Goal: Information Seeking & Learning: Learn about a topic

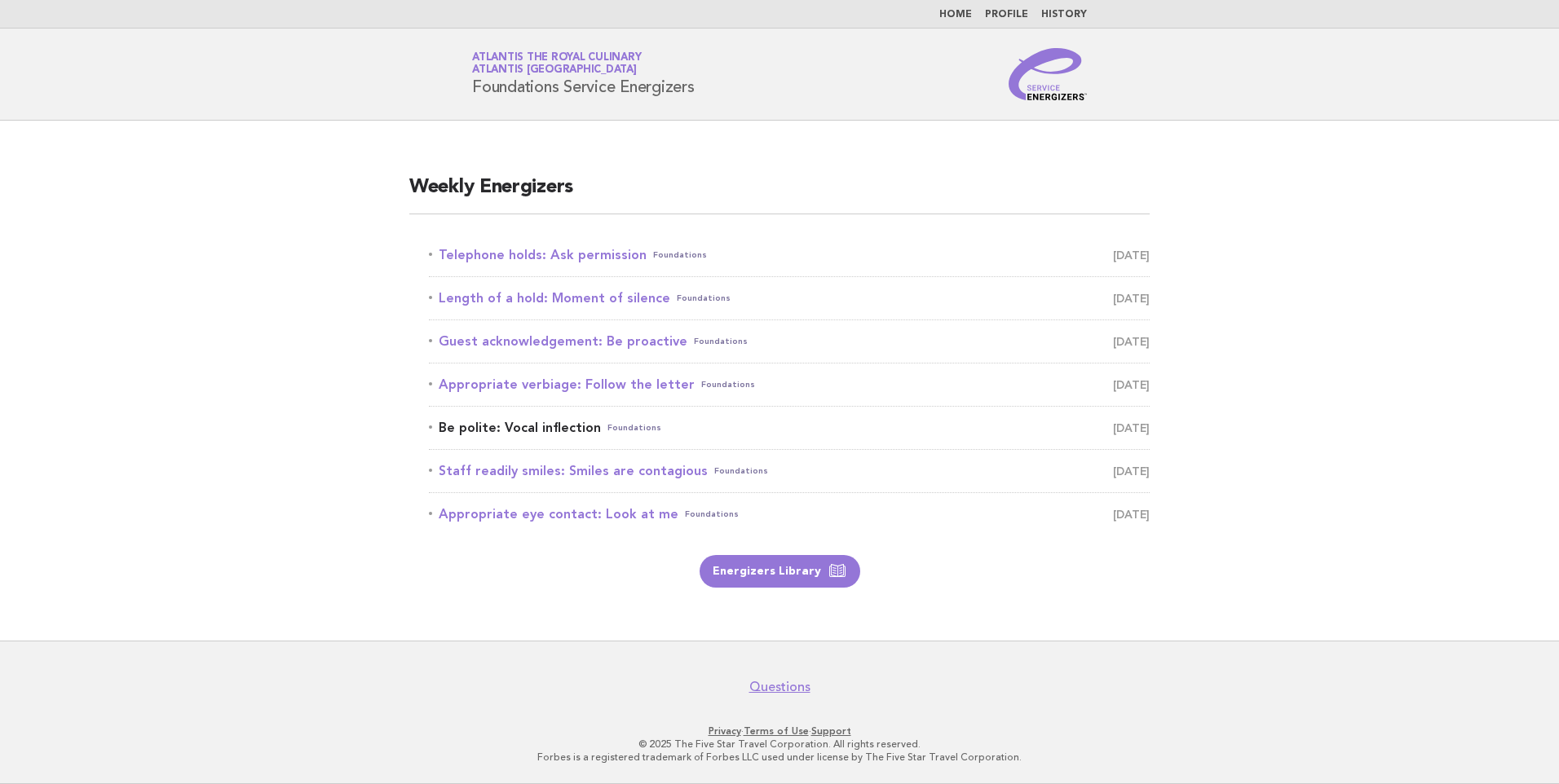
click at [569, 423] on link "Be polite: Vocal inflection Foundations August 24" at bounding box center [789, 427] width 720 height 23
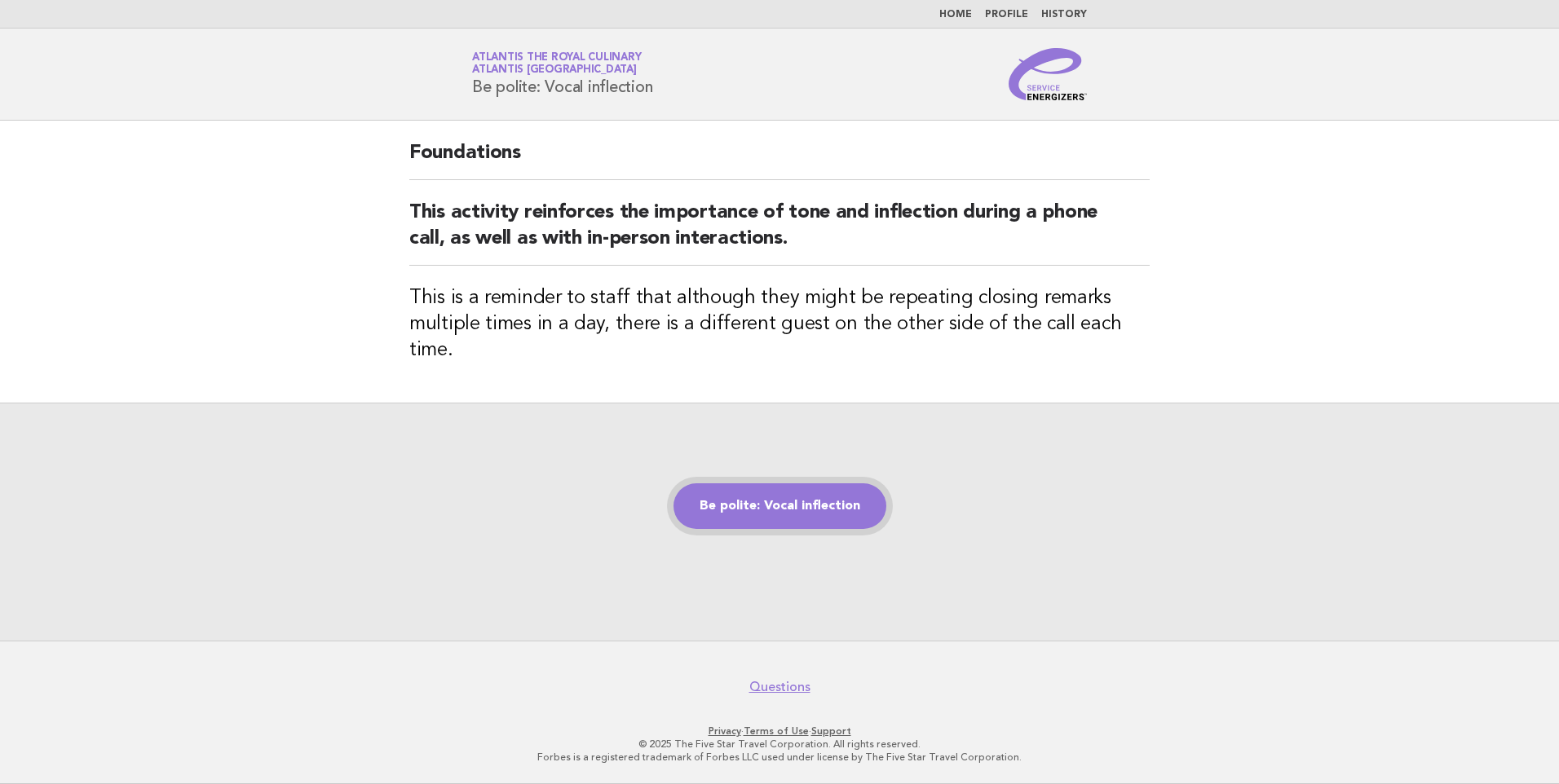
click at [804, 497] on link "Be polite: Vocal inflection" at bounding box center [780, 506] width 213 height 45
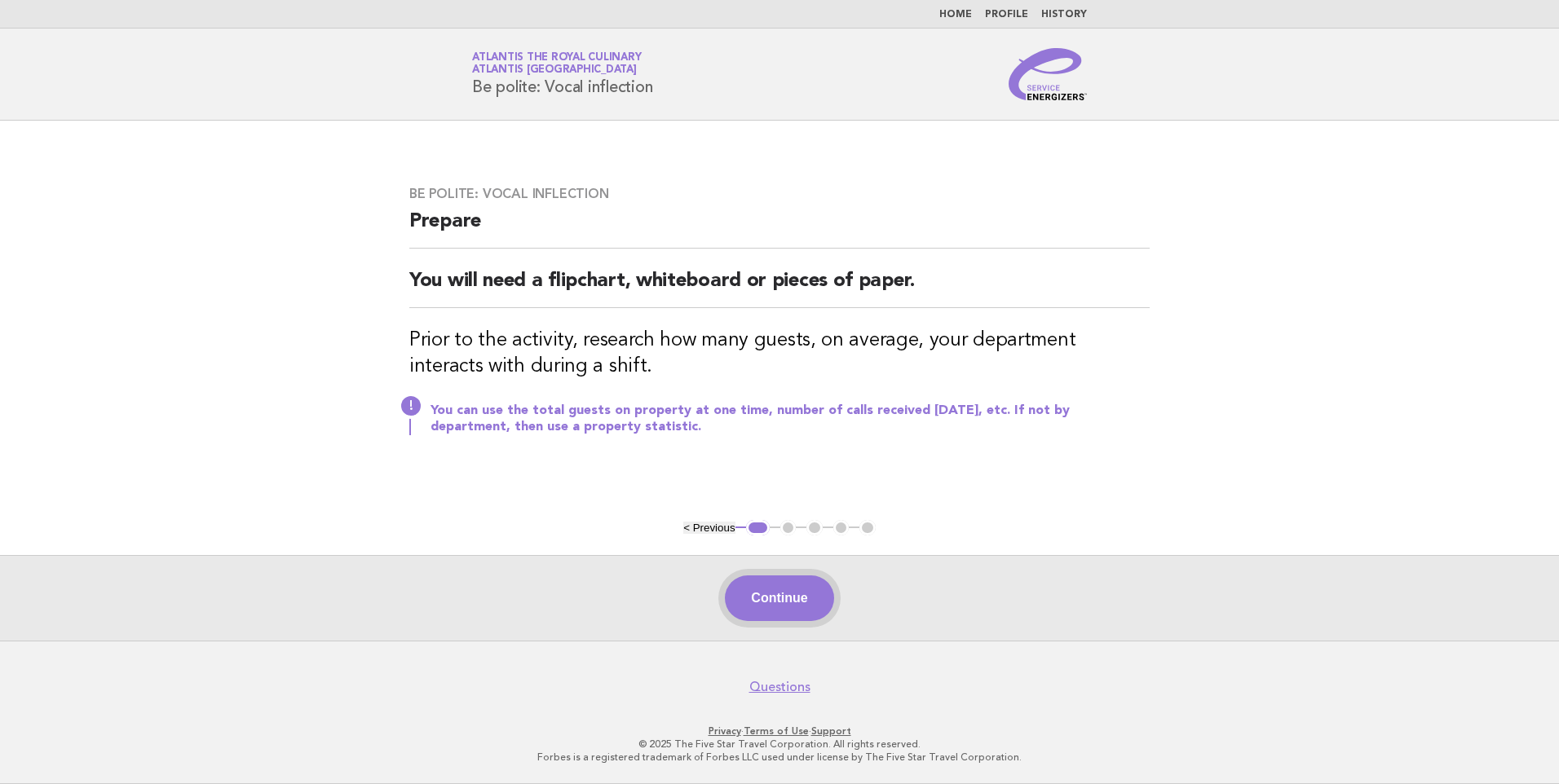
click at [786, 609] on button "Continue" at bounding box center [779, 598] width 108 height 45
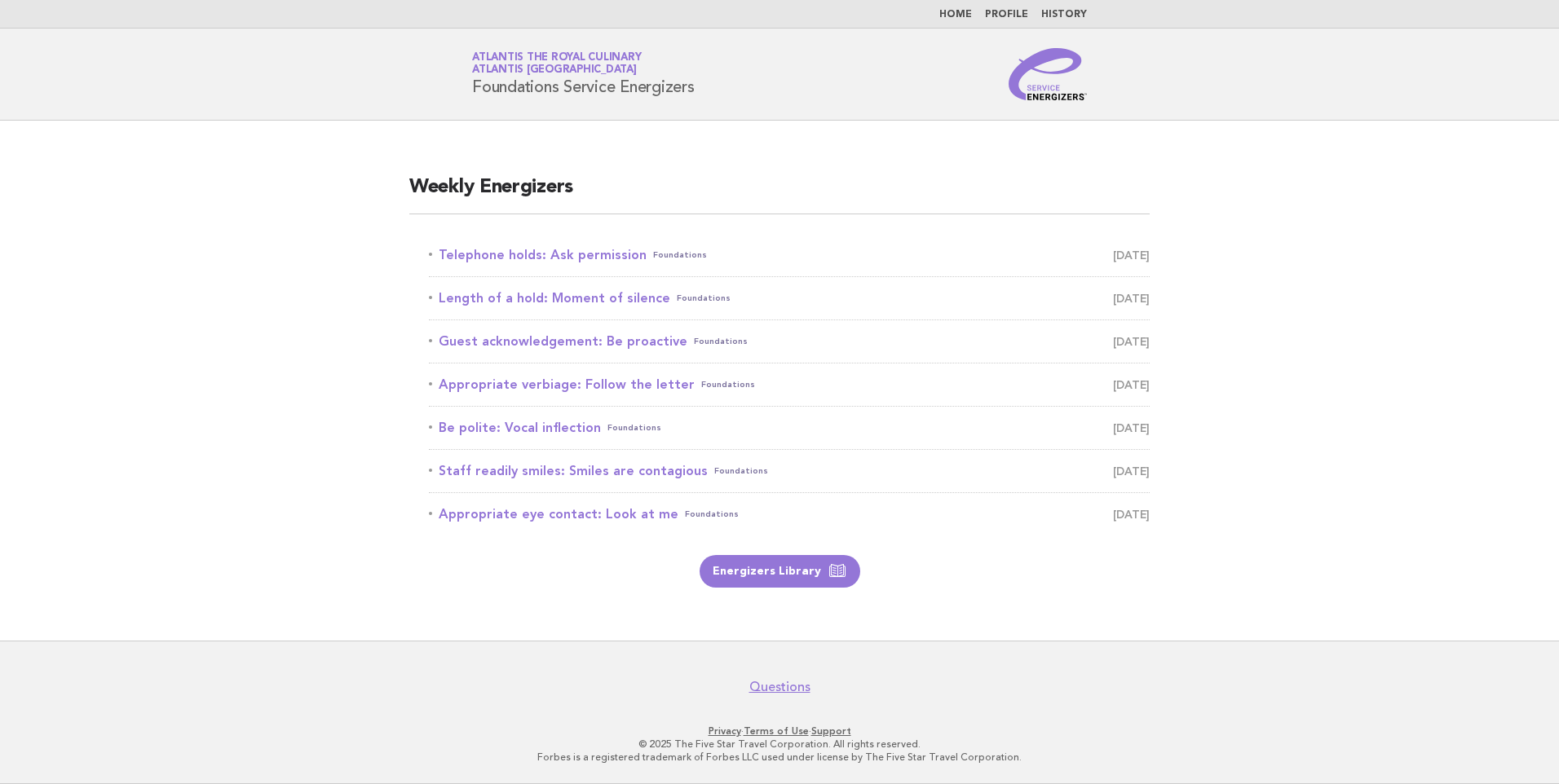
click at [1399, 531] on main "Weekly Energizers Telephone holds: Ask permission Foundations August 20 Length …" at bounding box center [780, 380] width 1559 height 520
click at [585, 424] on link "Be polite: Vocal inflection Foundations August 24" at bounding box center [789, 427] width 720 height 23
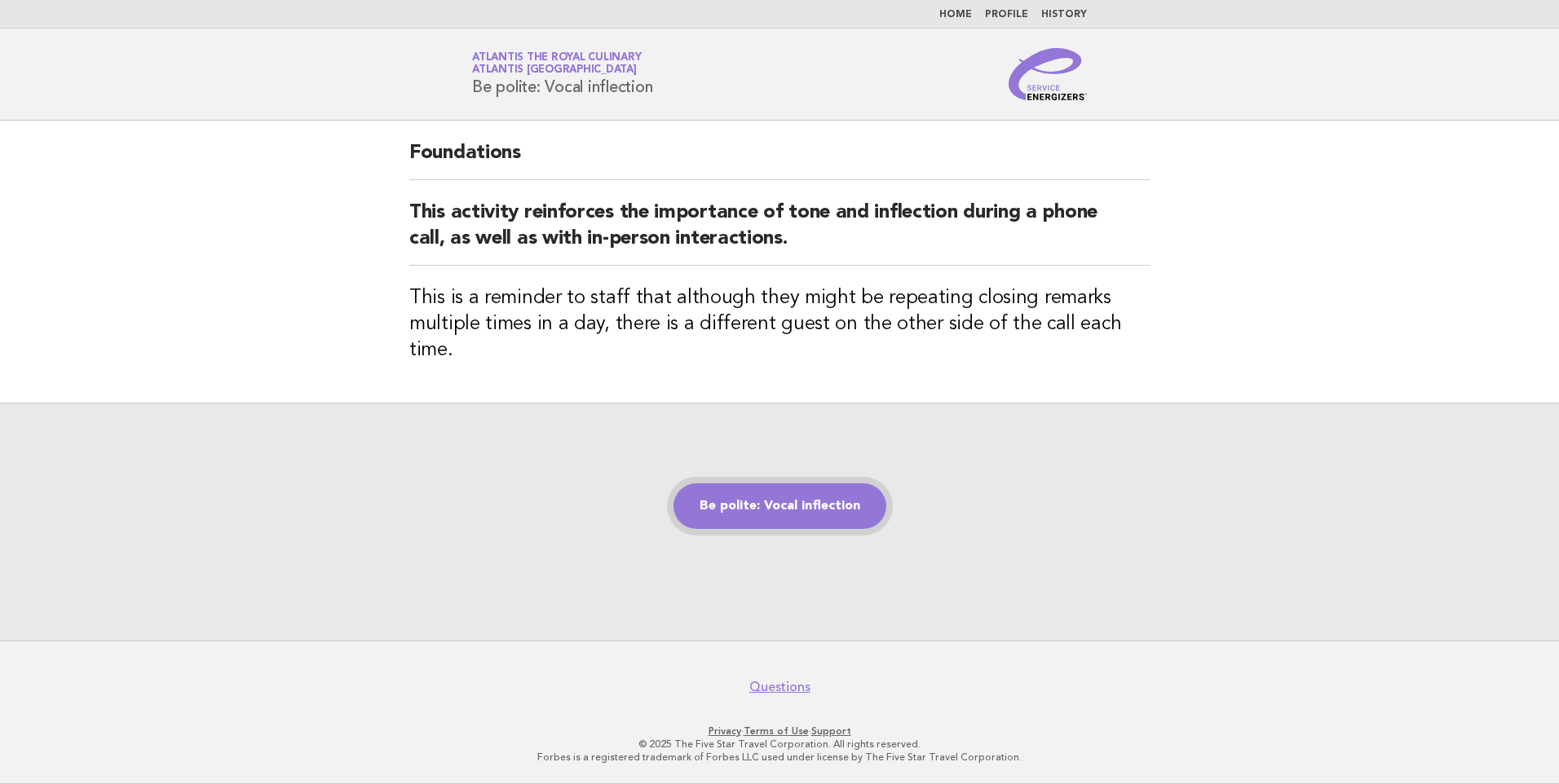
click at [803, 488] on link "Be polite: Vocal inflection" at bounding box center [780, 506] width 213 height 45
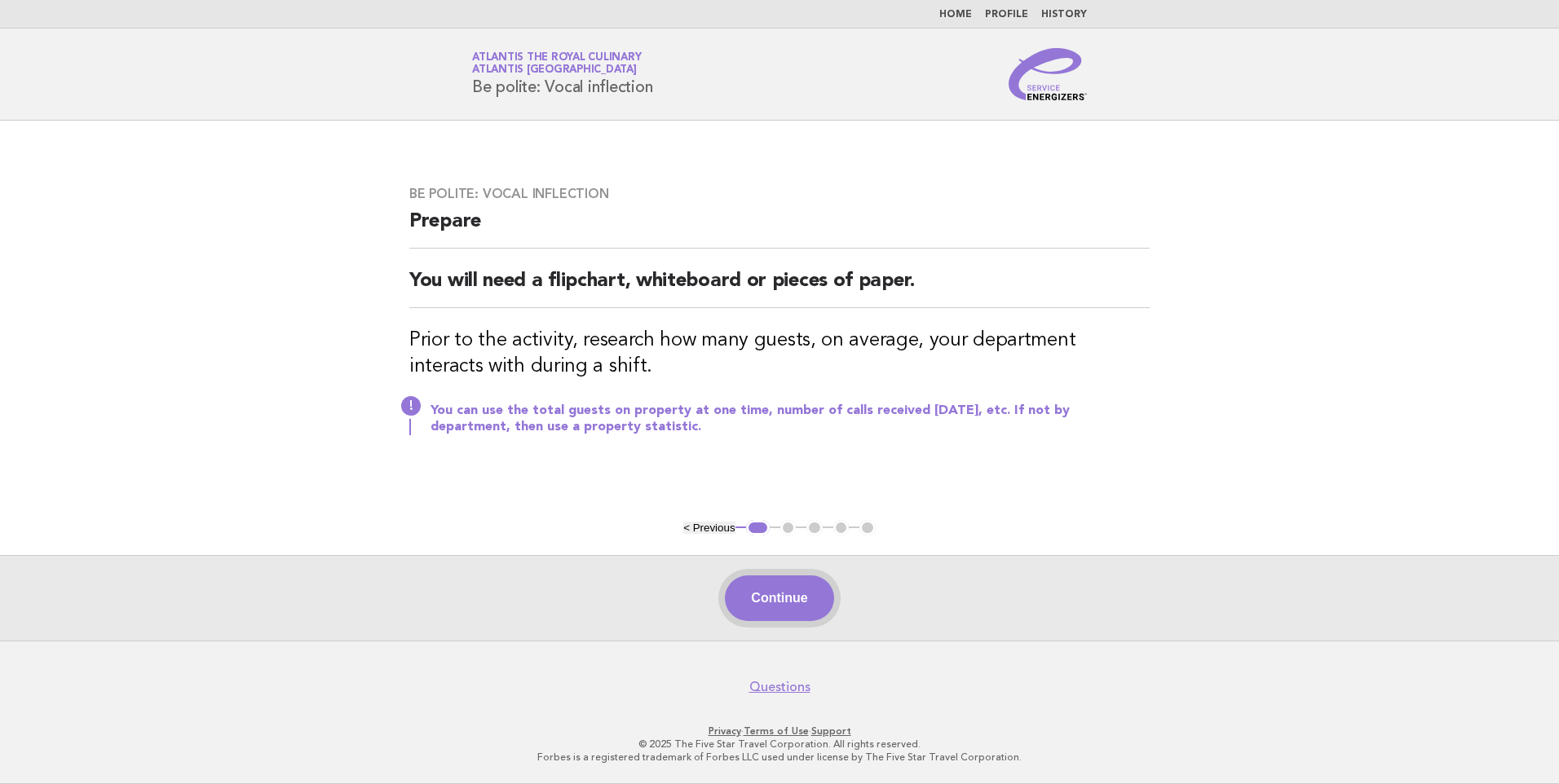
click at [790, 594] on button "Continue" at bounding box center [779, 598] width 108 height 45
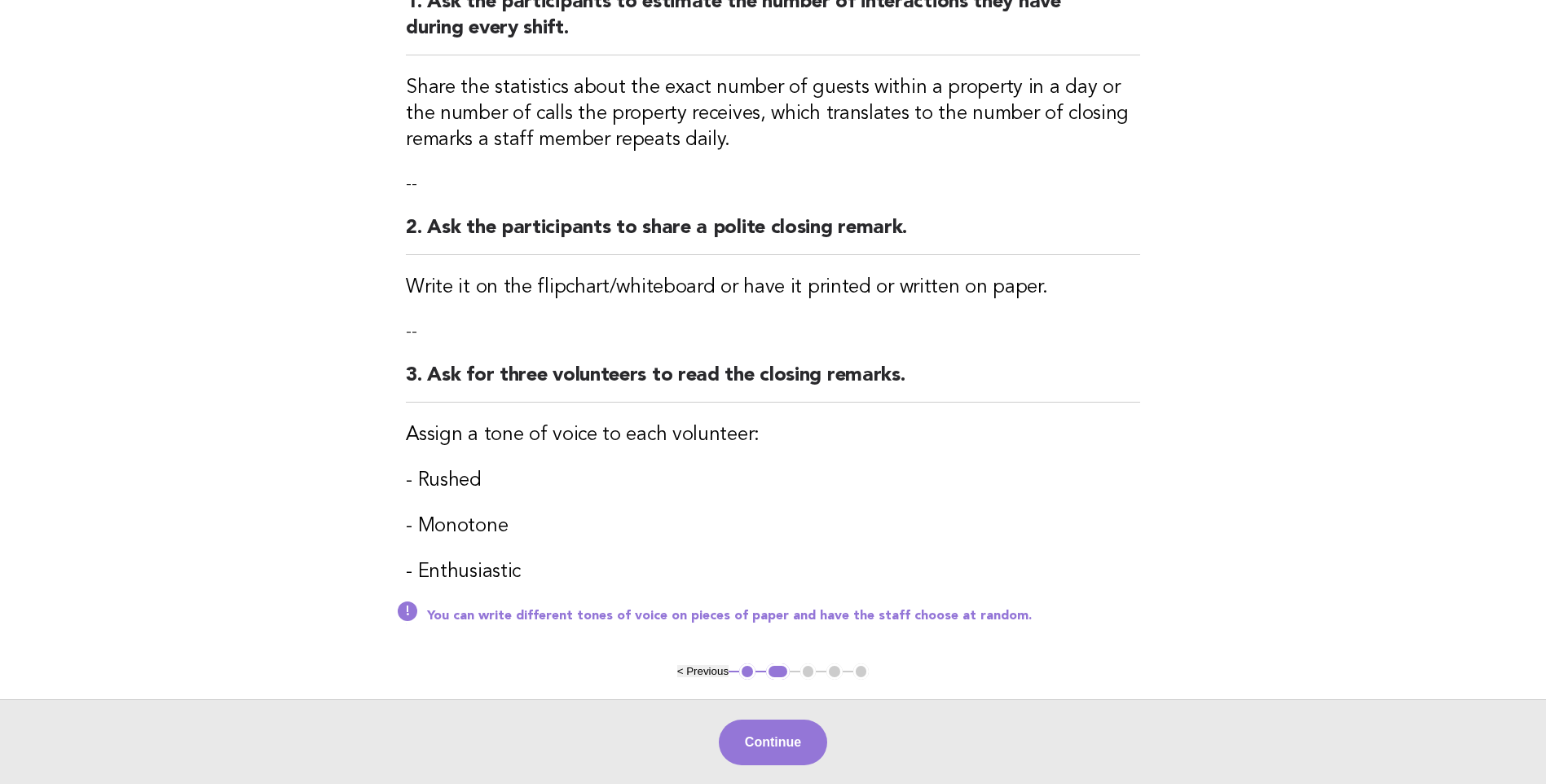
scroll to position [376, 0]
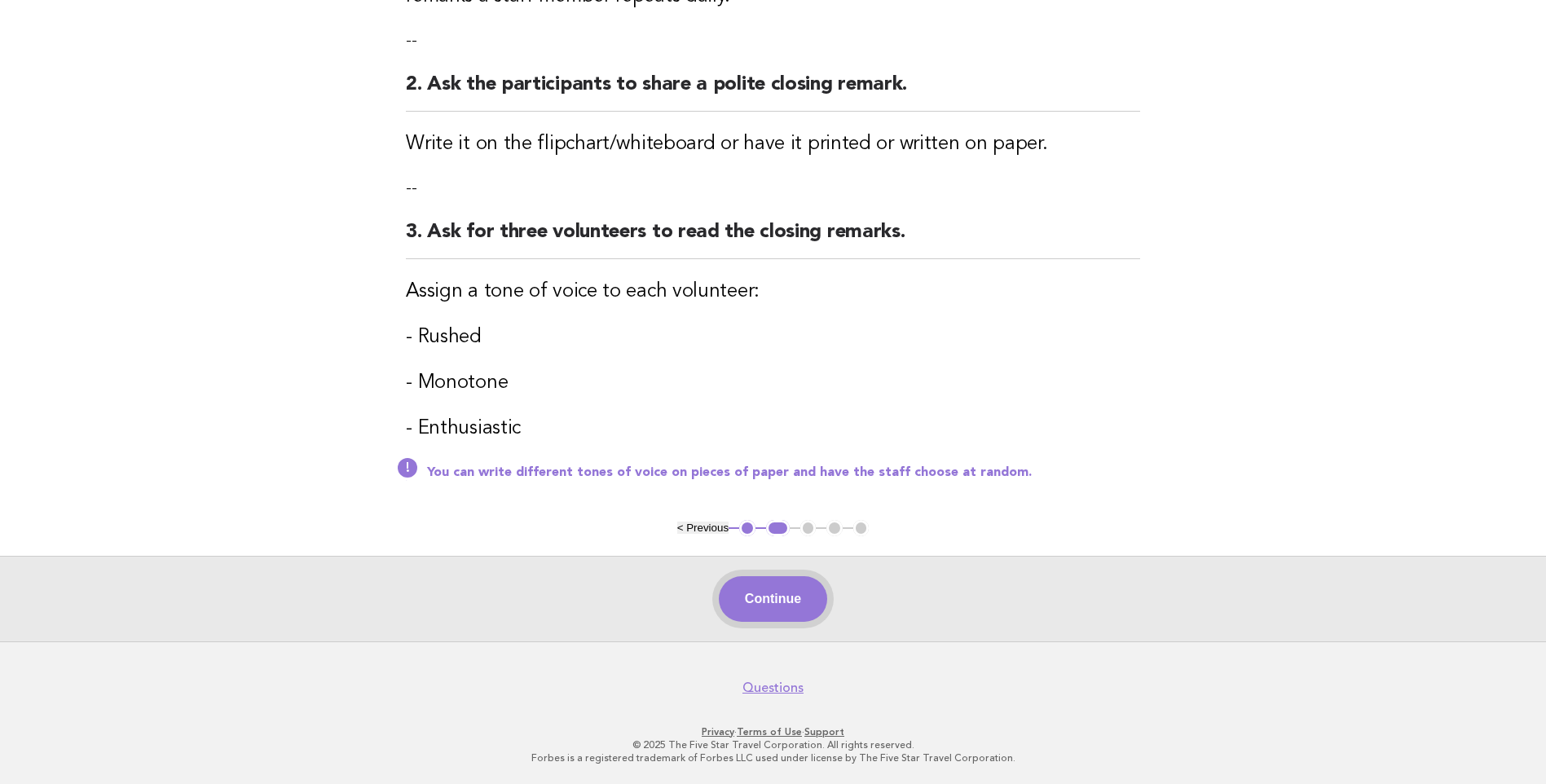
click at [795, 602] on button "Continue" at bounding box center [773, 599] width 108 height 45
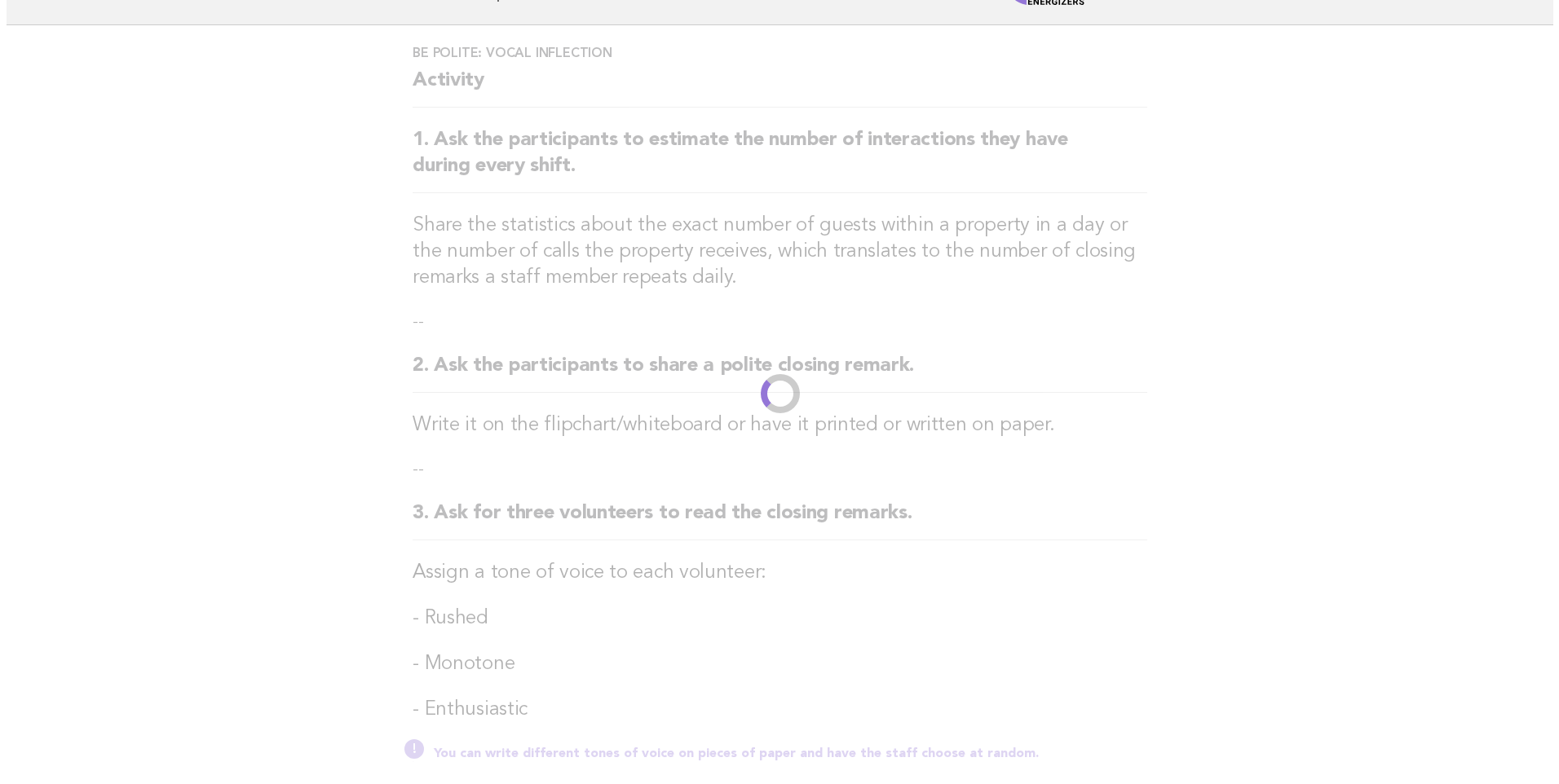
scroll to position [0, 0]
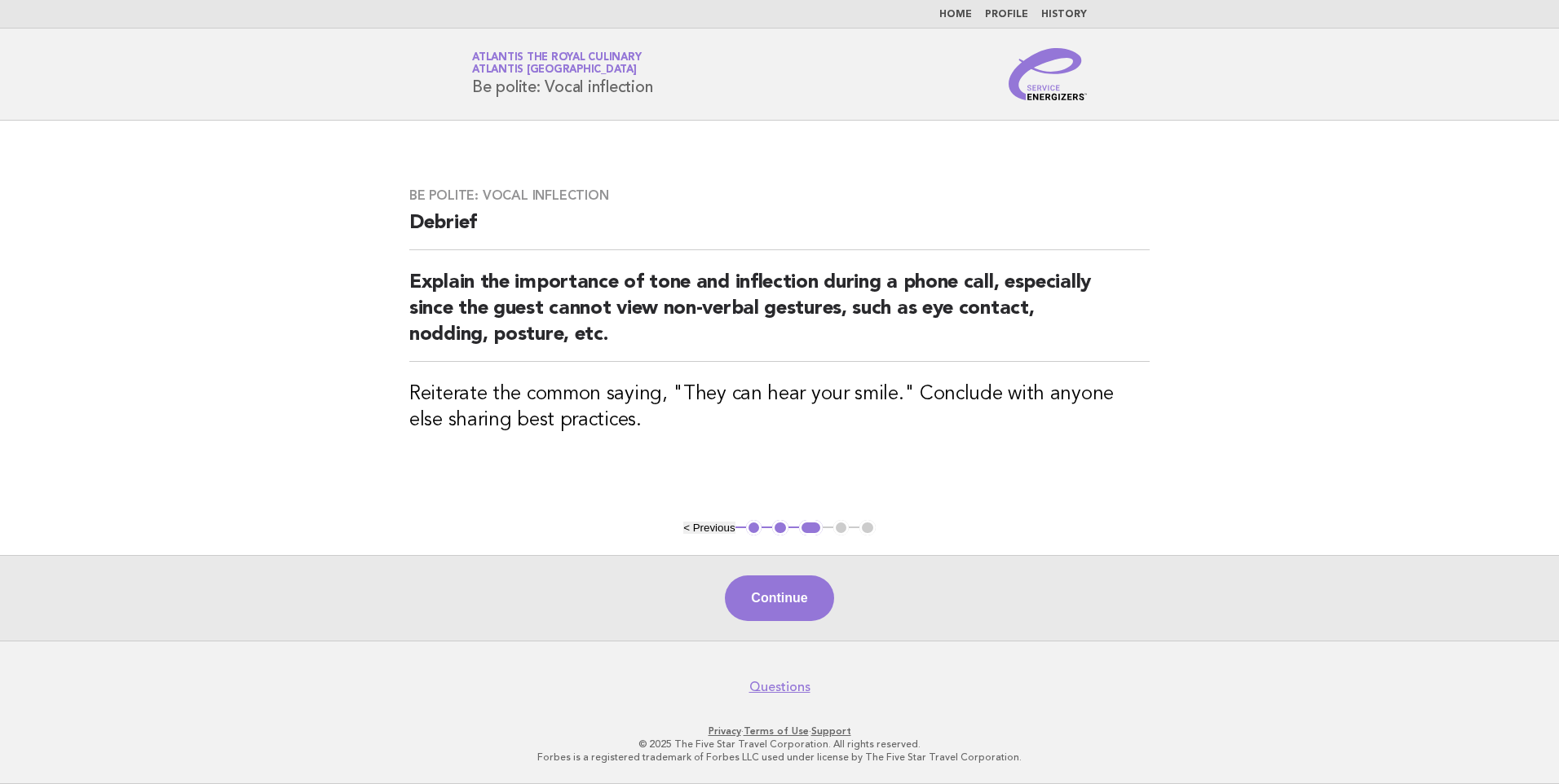
click at [962, 10] on link "Home" at bounding box center [955, 15] width 32 height 10
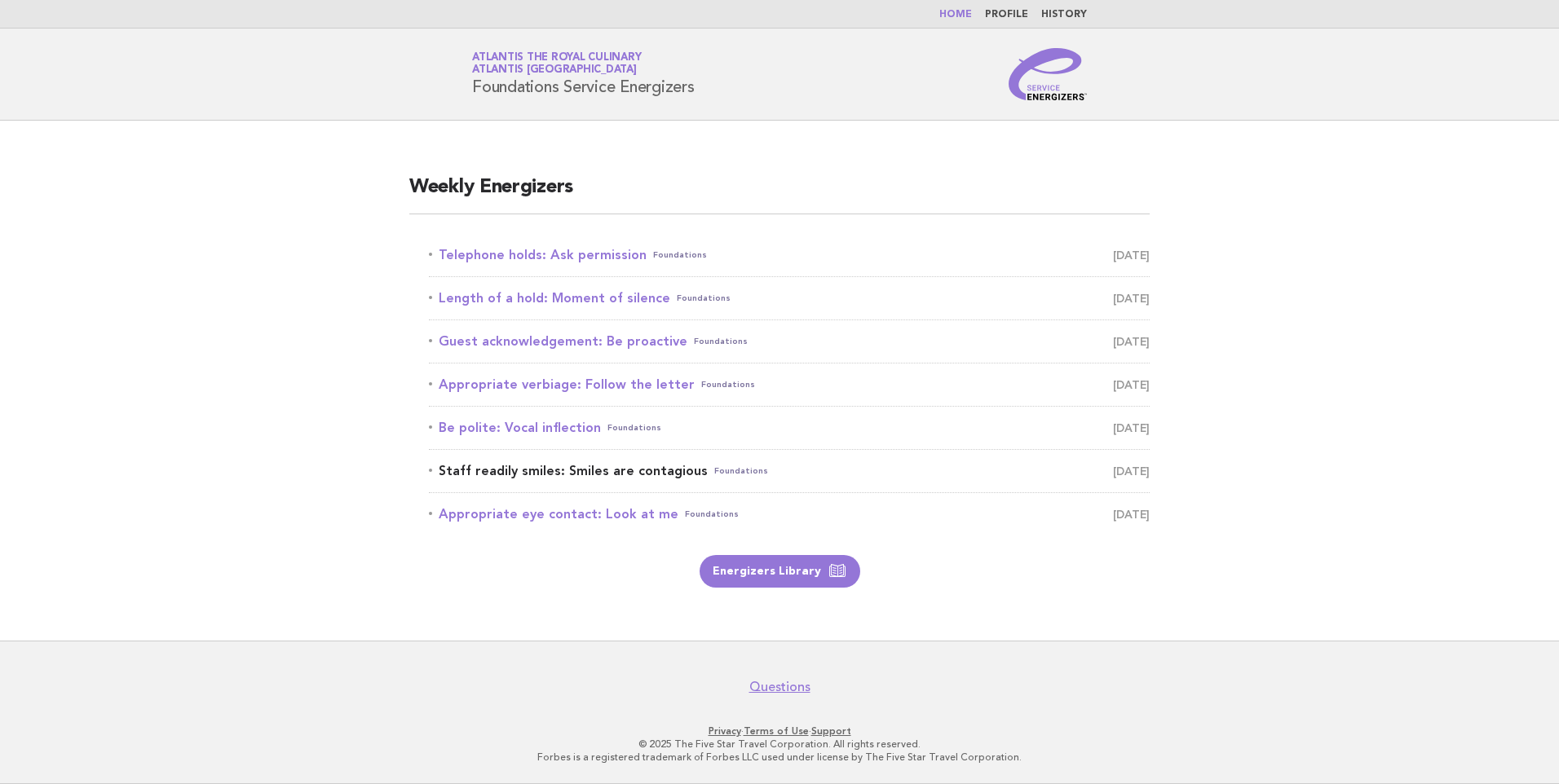
click at [655, 467] on link "Staff readily smiles: Smiles are contagious Foundations August 25" at bounding box center [789, 471] width 720 height 23
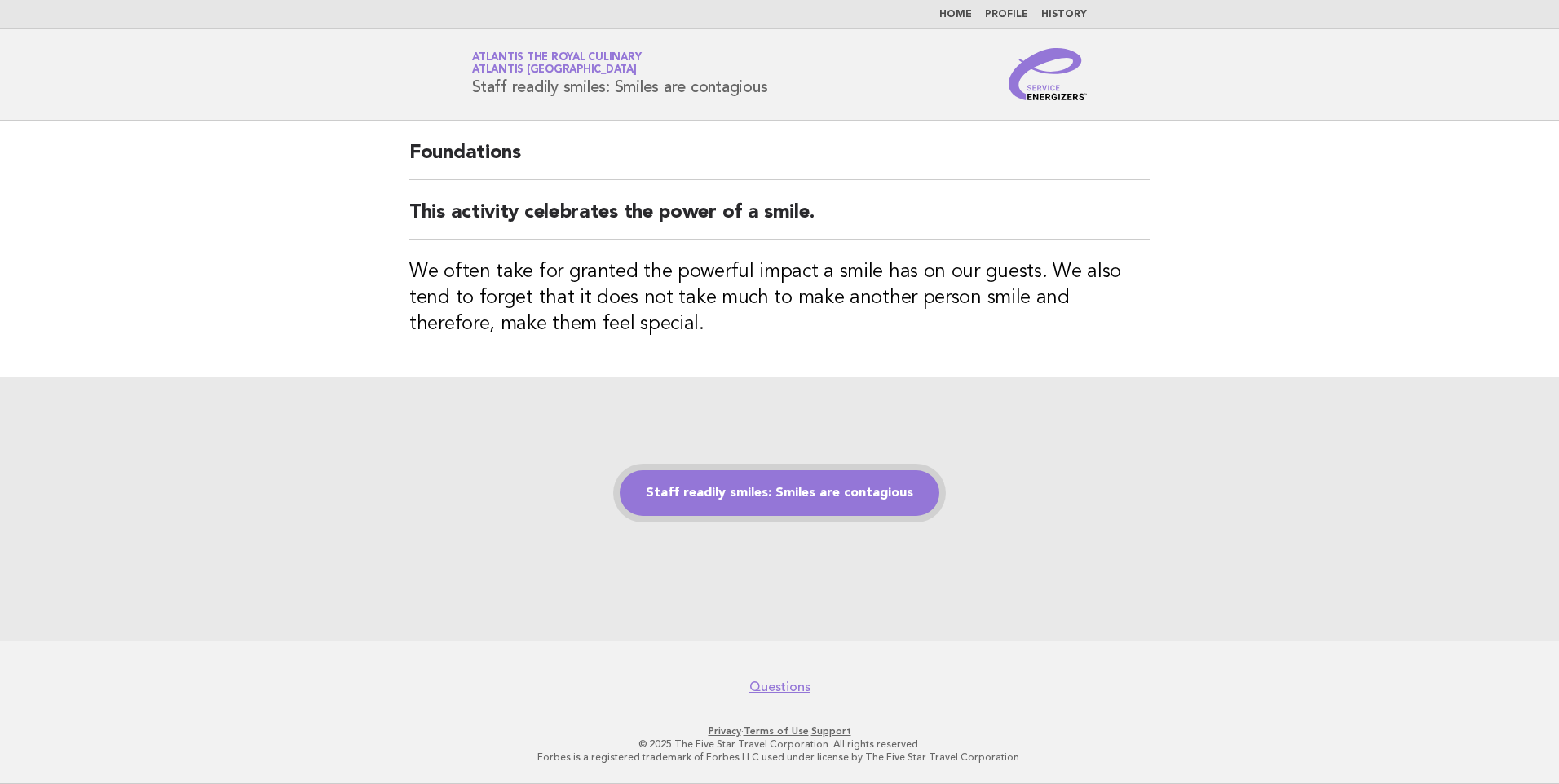
click at [766, 490] on link "Staff readily smiles: Smiles are contagious" at bounding box center [779, 492] width 320 height 45
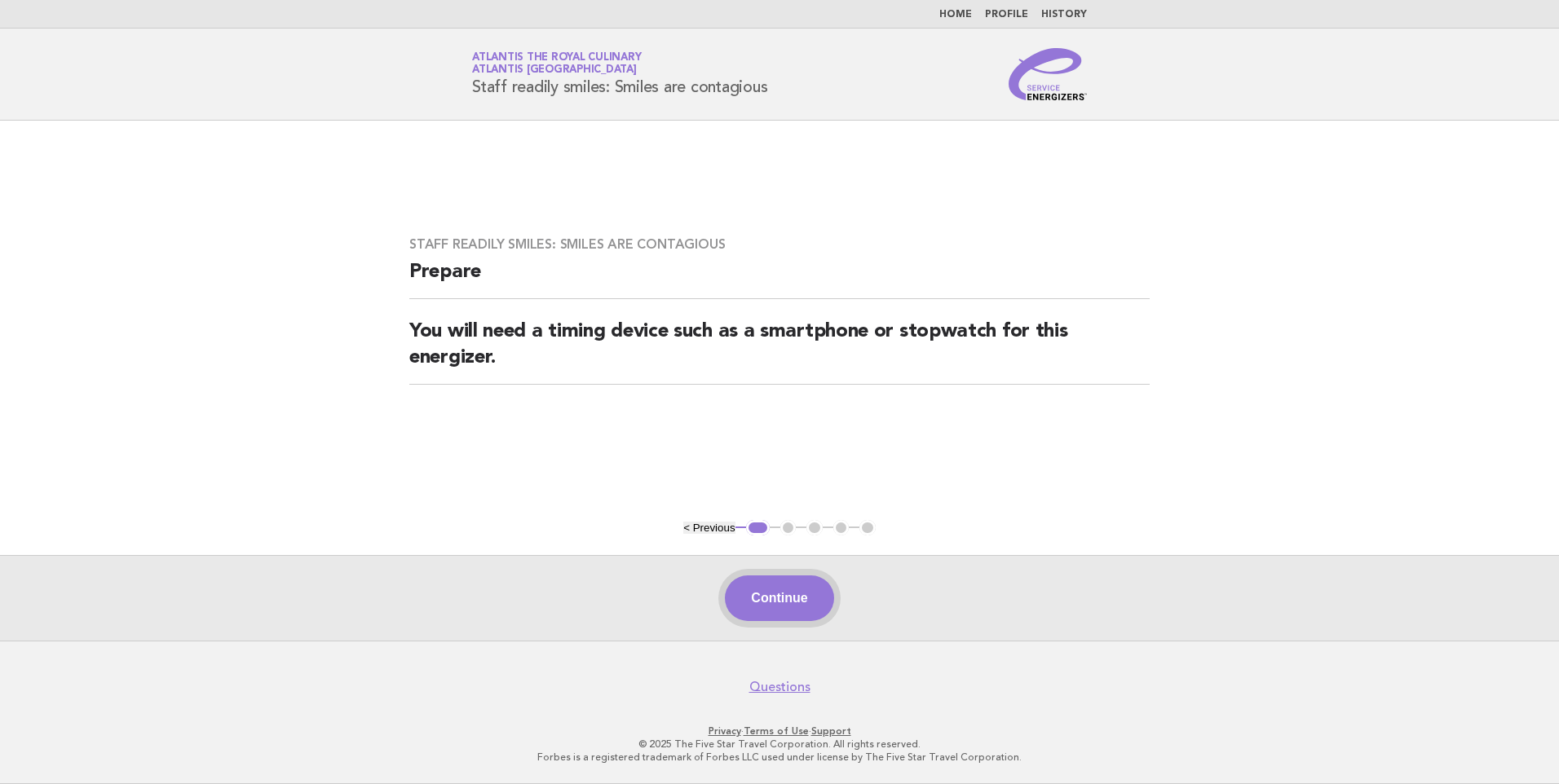
click at [788, 589] on button "Continue" at bounding box center [779, 598] width 108 height 45
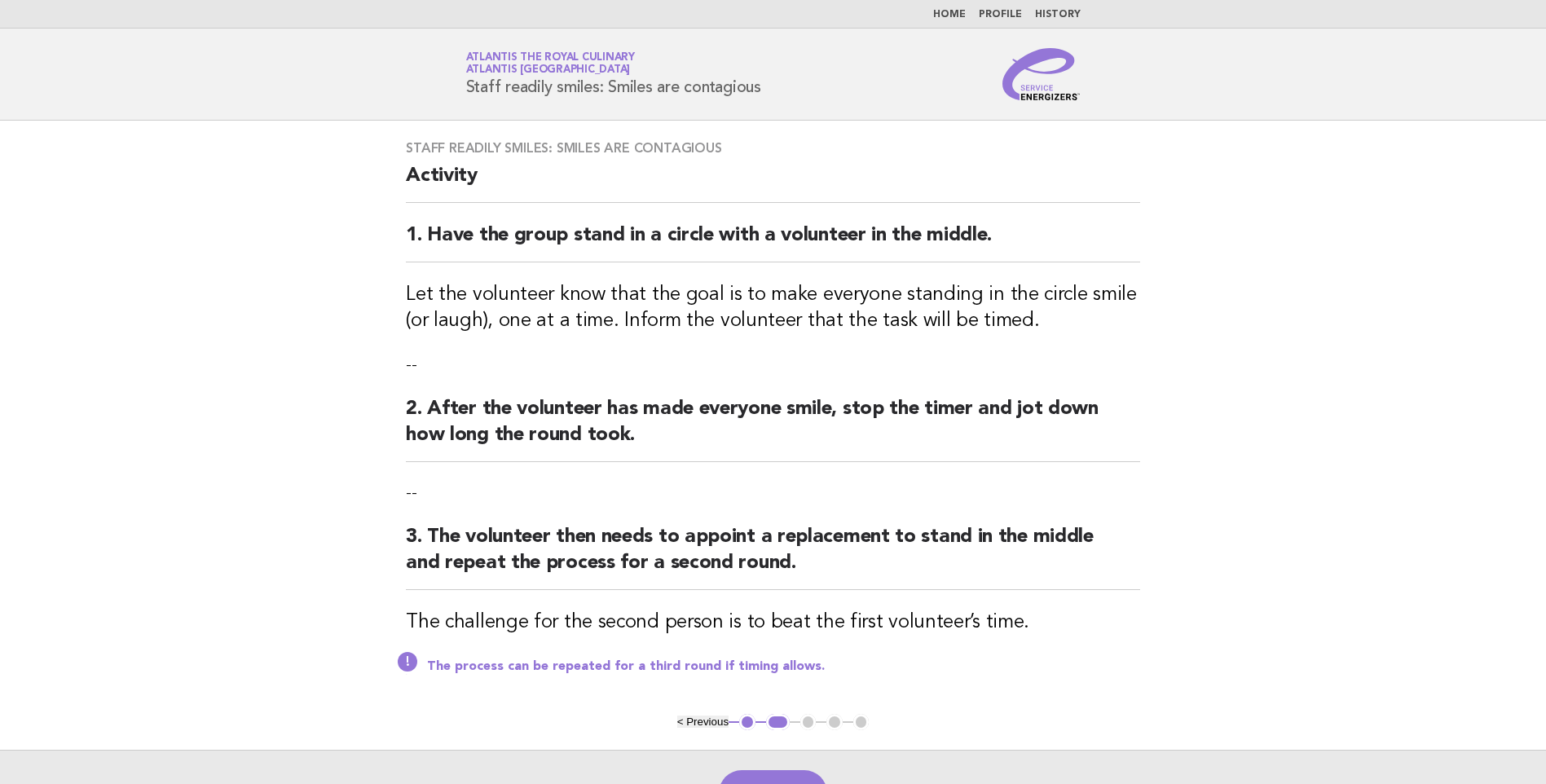
drag, startPoint x: 70, startPoint y: 458, endPoint x: 163, endPoint y: 506, distance: 104.7
click at [163, 506] on main "Staff readily smiles: Smiles are contagious Activity 1. Have the group stand in…" at bounding box center [773, 477] width 1546 height 714
click at [786, 774] on button "Continue" at bounding box center [773, 792] width 108 height 45
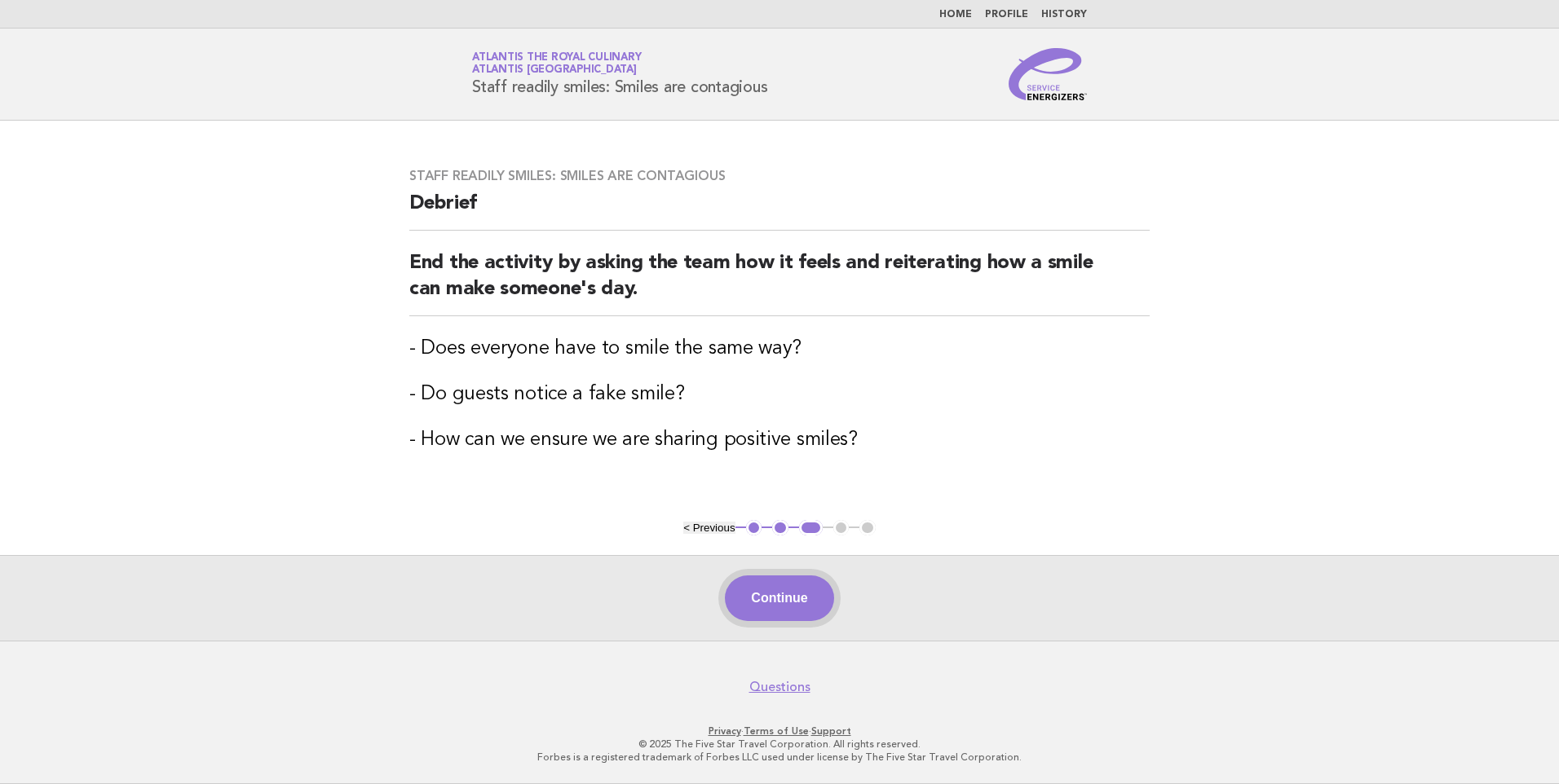
click at [813, 599] on button "Continue" at bounding box center [779, 598] width 108 height 45
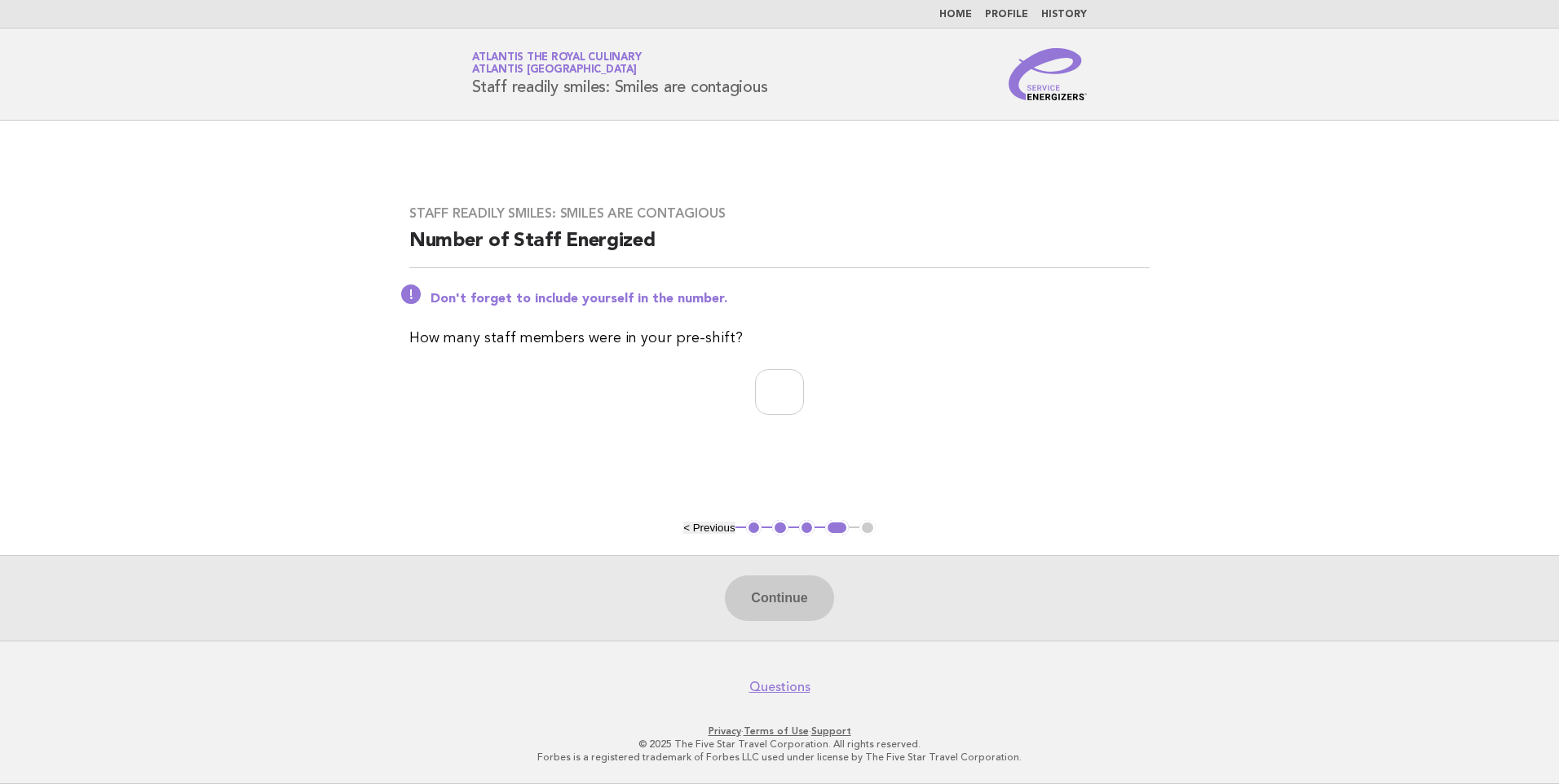
click at [794, 591] on div "Continue" at bounding box center [780, 598] width 1559 height 85
click at [832, 532] on button "4" at bounding box center [837, 528] width 24 height 17
click at [807, 528] on button "3" at bounding box center [807, 528] width 17 height 17
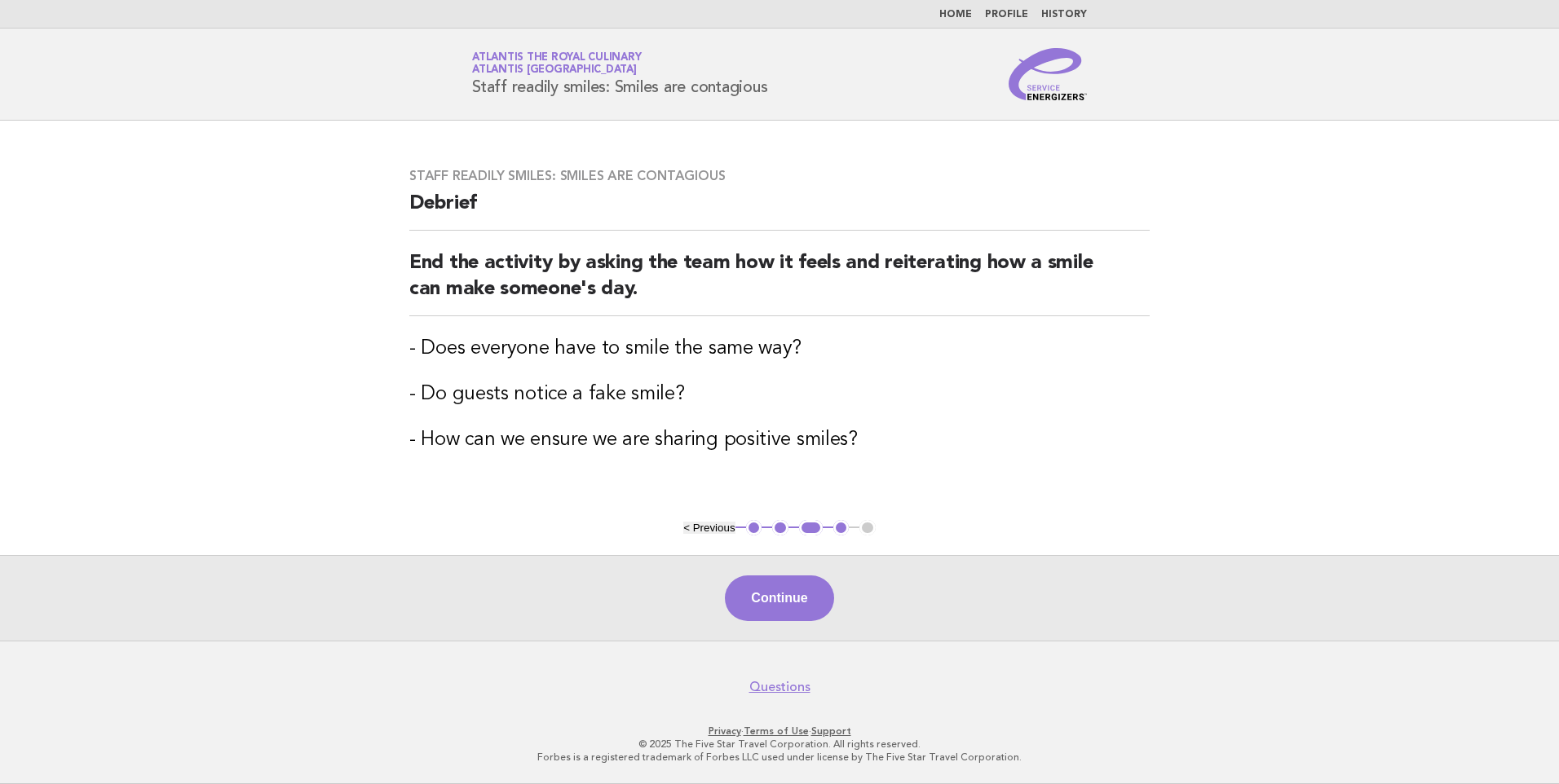
click at [961, 10] on link "Home" at bounding box center [955, 15] width 32 height 10
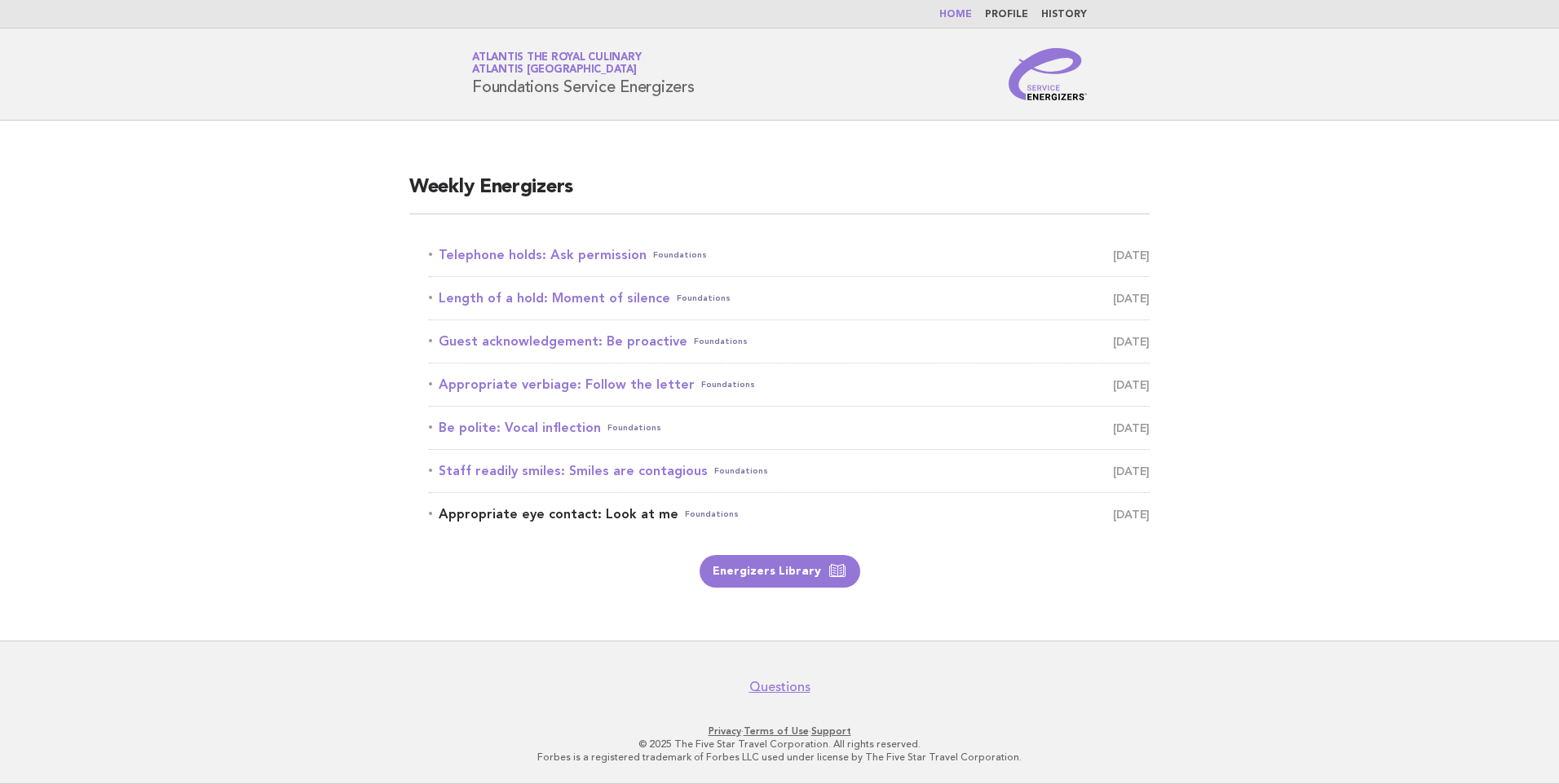
click at [628, 515] on link "Appropriate eye contact: Look at me Foundations [DATE]" at bounding box center [789, 514] width 720 height 23
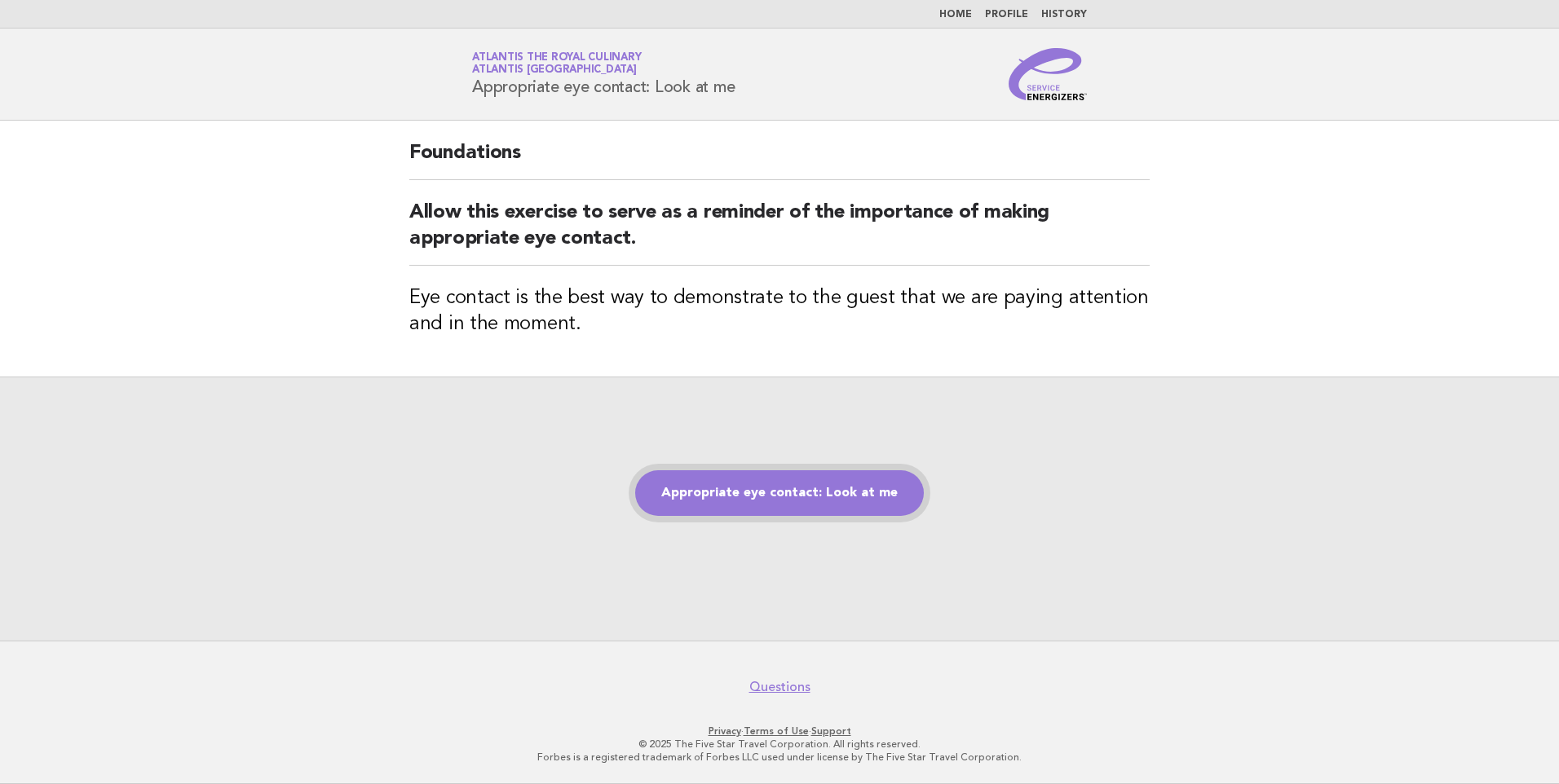
click at [756, 489] on link "Appropriate eye contact: Look at me" at bounding box center [779, 492] width 288 height 45
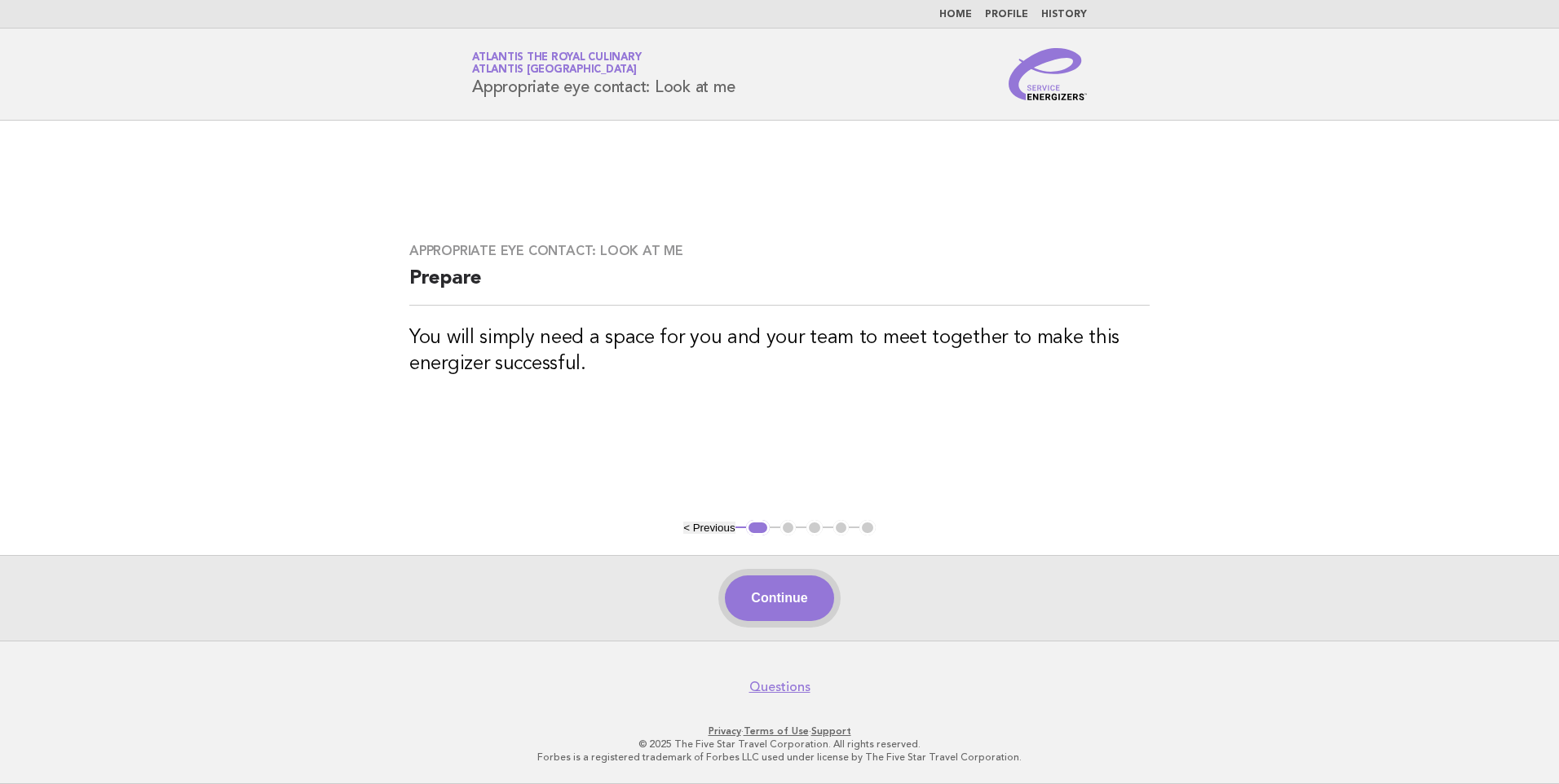
click at [775, 595] on button "Continue" at bounding box center [779, 598] width 108 height 45
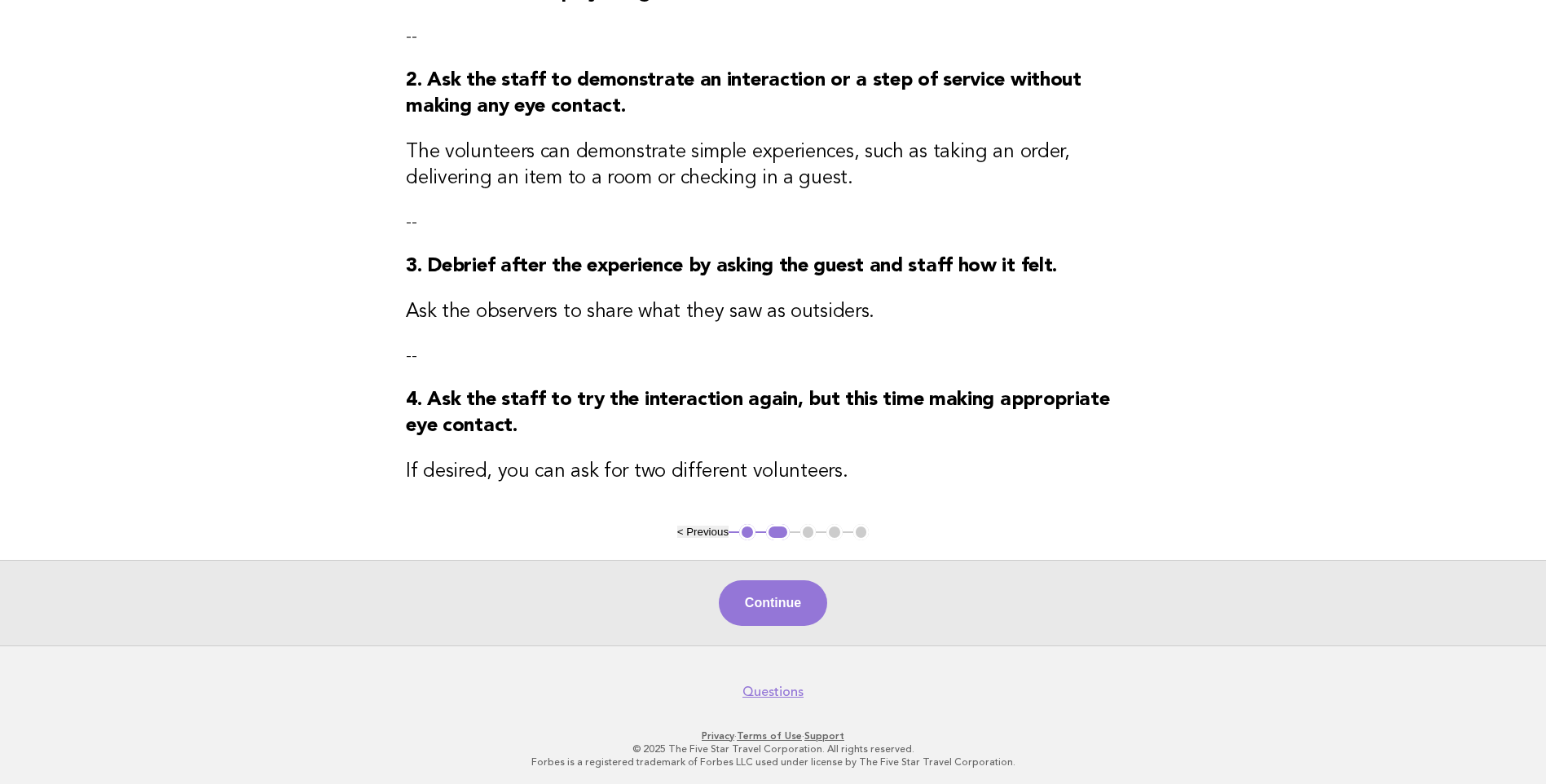
scroll to position [279, 0]
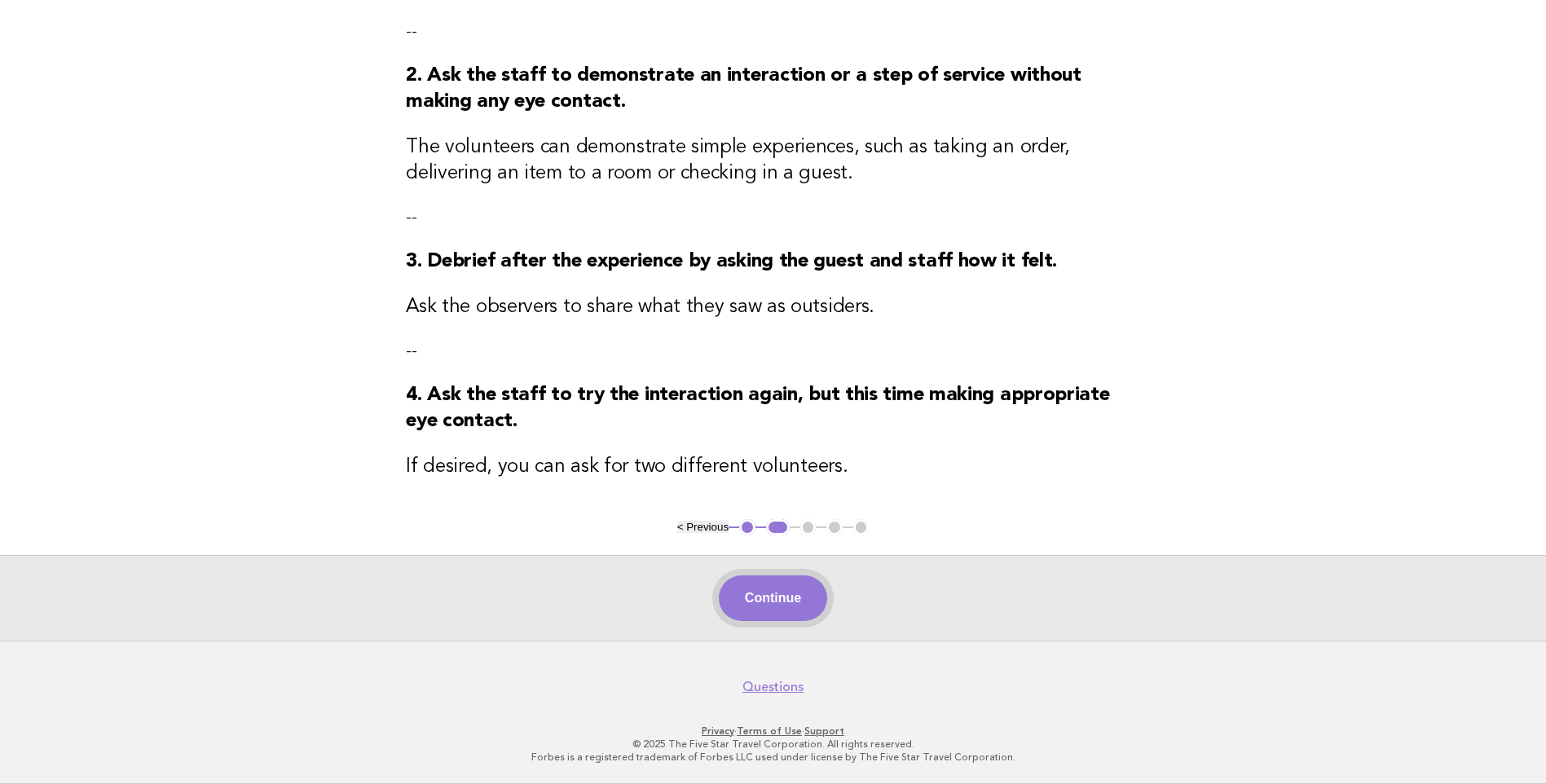
click at [792, 595] on button "Continue" at bounding box center [773, 598] width 108 height 45
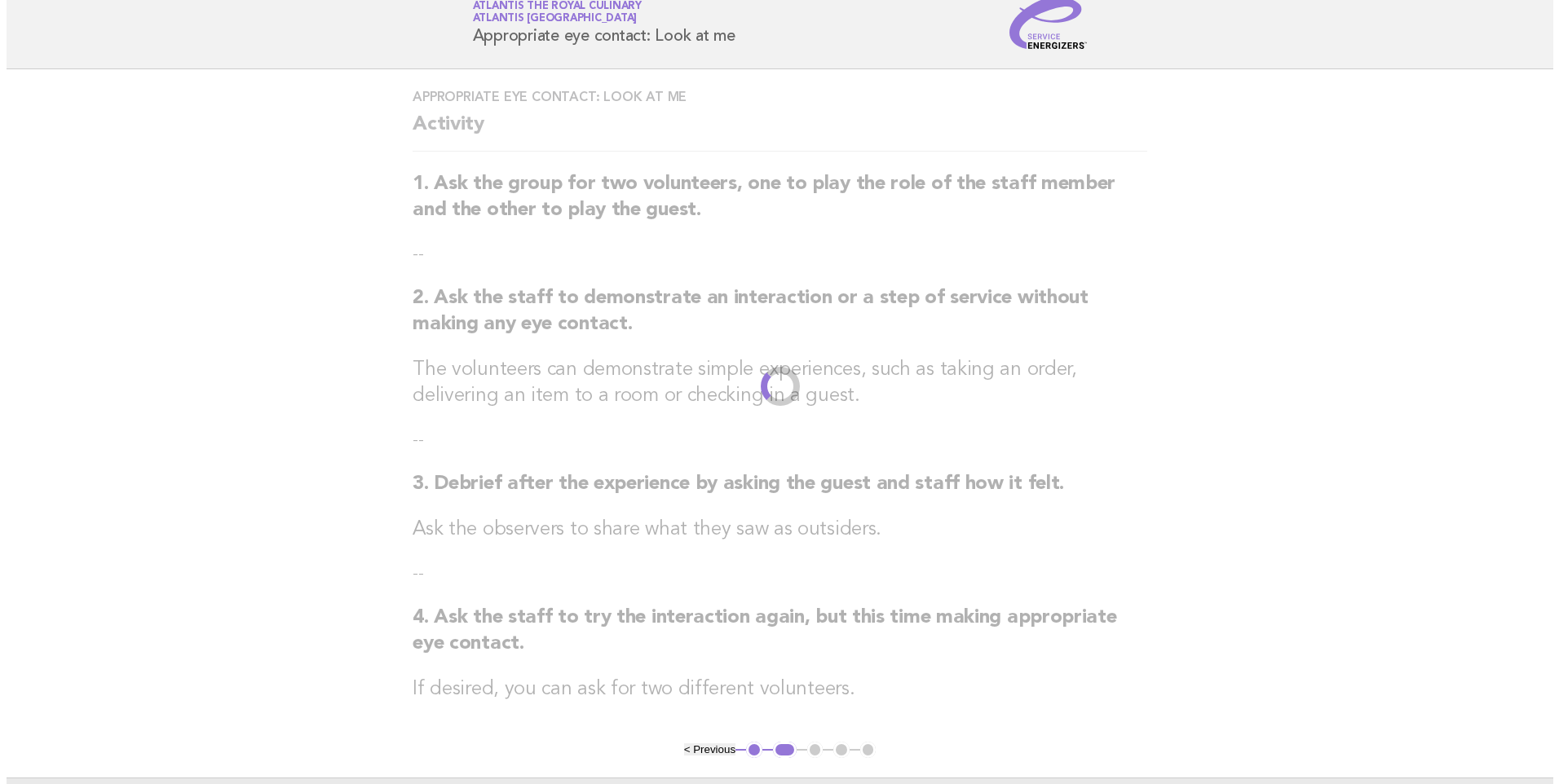
scroll to position [0, 0]
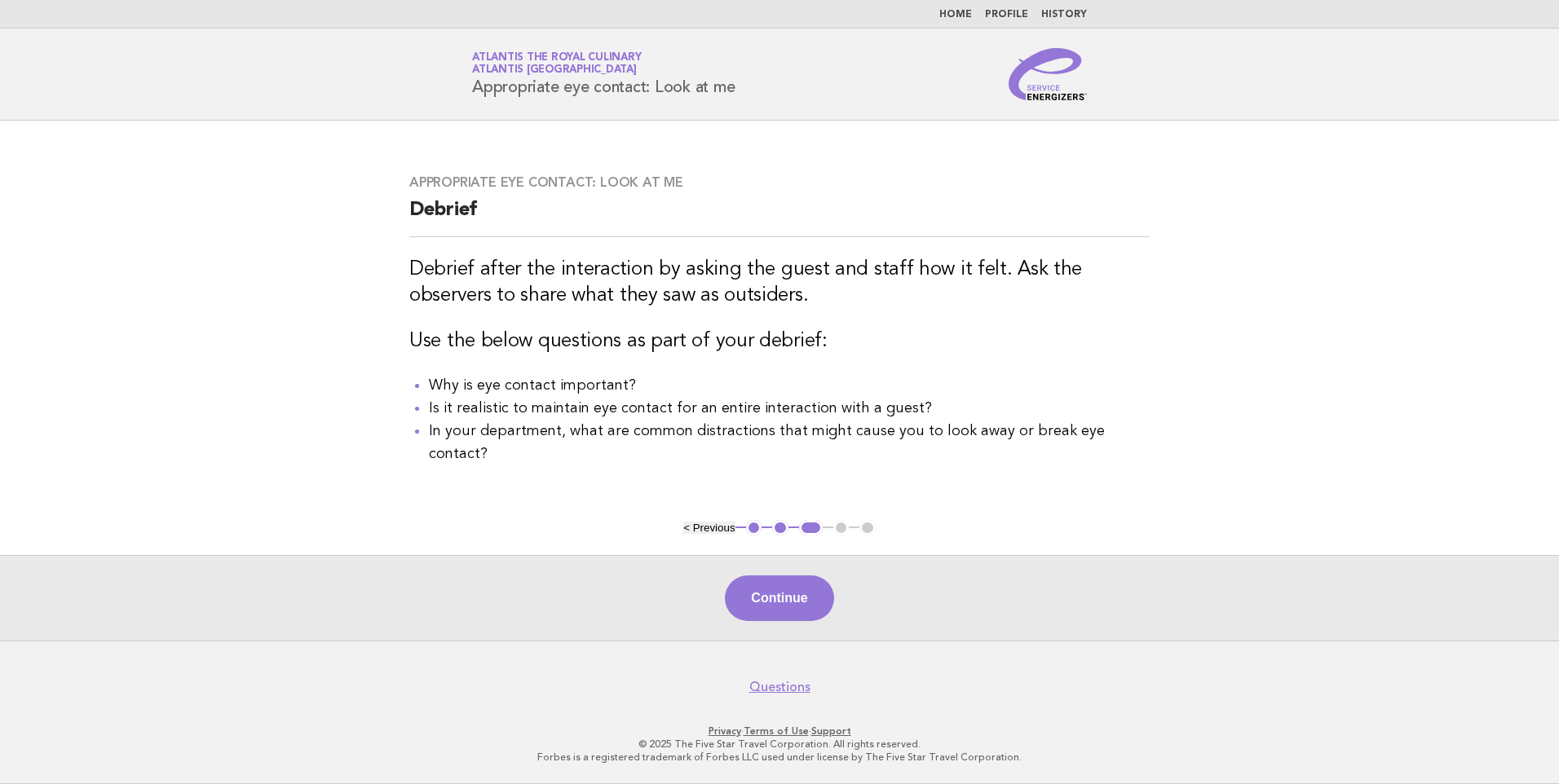
click at [963, 15] on link "Home" at bounding box center [955, 15] width 32 height 10
click at [958, 10] on link "Home" at bounding box center [955, 15] width 32 height 10
